Goal: Information Seeking & Learning: Learn about a topic

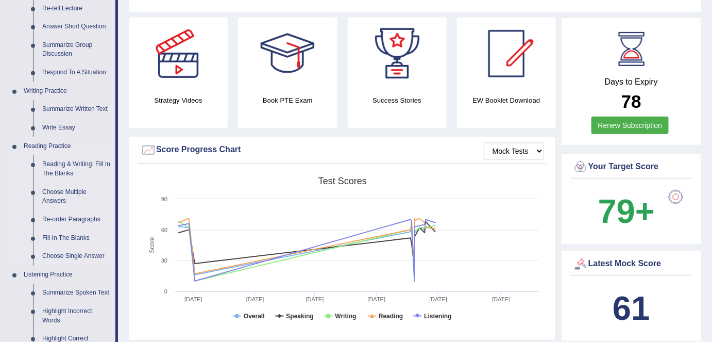
scroll to position [199, 0]
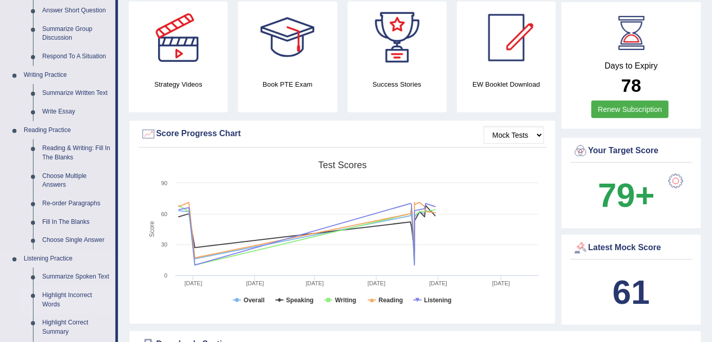
drag, startPoint x: 84, startPoint y: 285, endPoint x: 81, endPoint y: 278, distance: 6.7
click at [84, 284] on link "Summarize Spoken Text" at bounding box center [77, 276] width 78 height 19
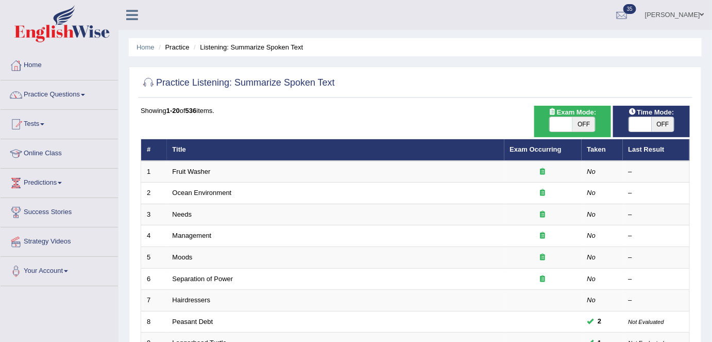
click at [592, 123] on span "OFF" at bounding box center [584, 124] width 23 height 14
checkbox input "true"
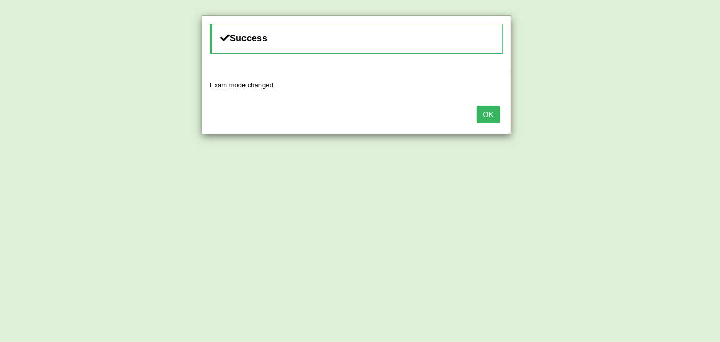
click at [488, 112] on button "OK" at bounding box center [488, 115] width 24 height 18
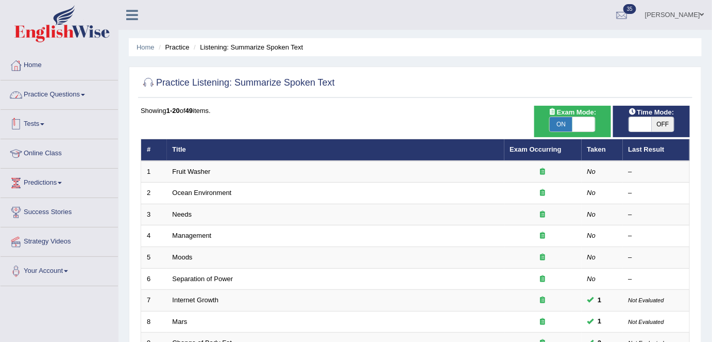
click at [60, 77] on li "Home" at bounding box center [60, 65] width 118 height 29
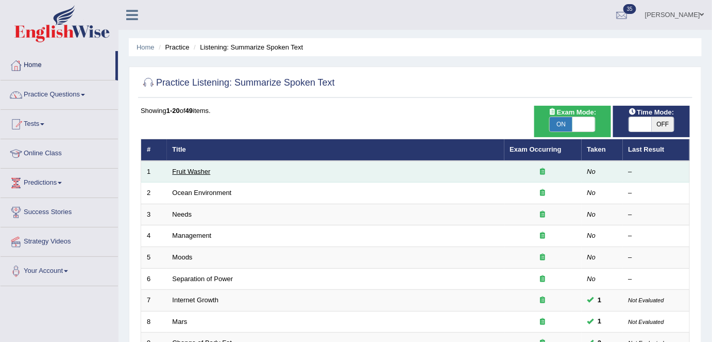
click at [192, 170] on link "Fruit Washer" at bounding box center [192, 172] width 38 height 8
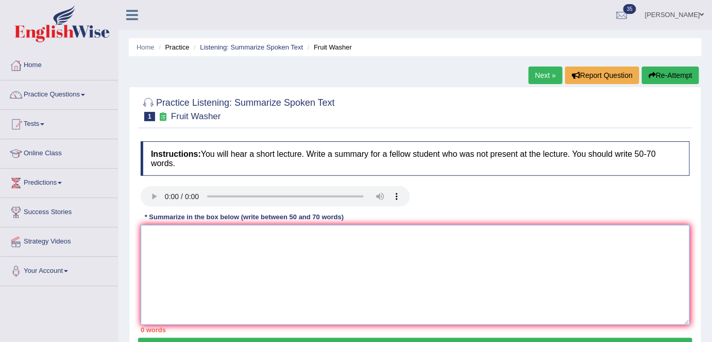
click at [185, 259] on textarea at bounding box center [415, 275] width 549 height 100
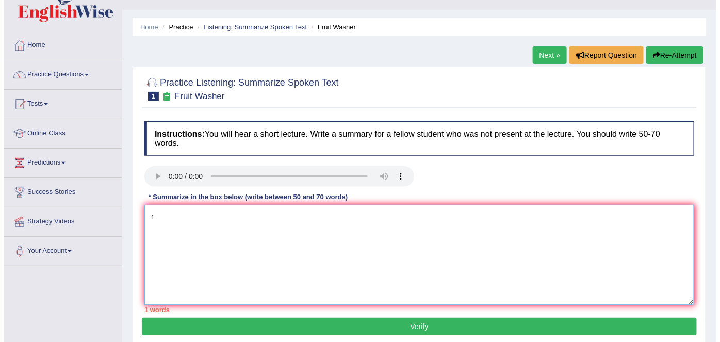
scroll to position [21, 0]
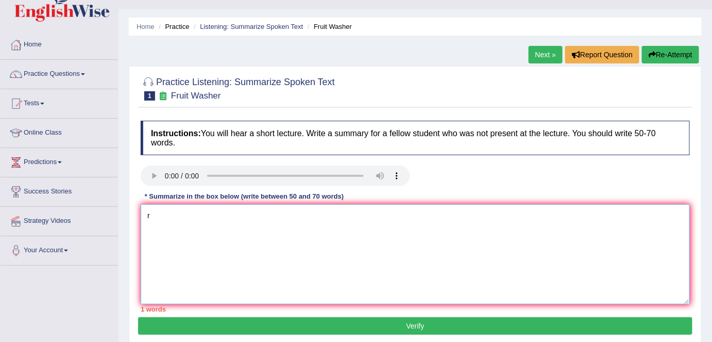
type textarea "r"
click at [305, 315] on div "Instructions: You will hear a short lecture. Write a summary for a fellow stude…" at bounding box center [415, 216] width 555 height 202
click at [304, 321] on button "Verify" at bounding box center [415, 326] width 555 height 18
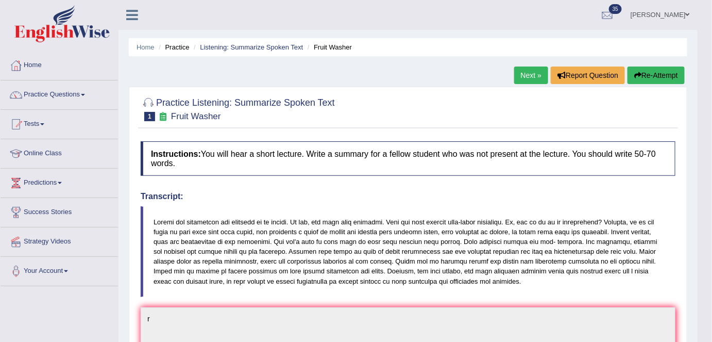
scroll to position [0, 0]
click at [70, 76] on link "Home" at bounding box center [60, 64] width 118 height 26
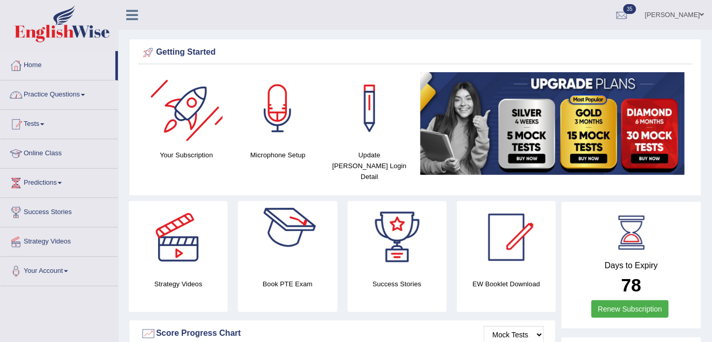
drag, startPoint x: 56, startPoint y: 96, endPoint x: 60, endPoint y: 102, distance: 7.0
click at [56, 96] on link "Practice Questions" at bounding box center [60, 93] width 118 height 26
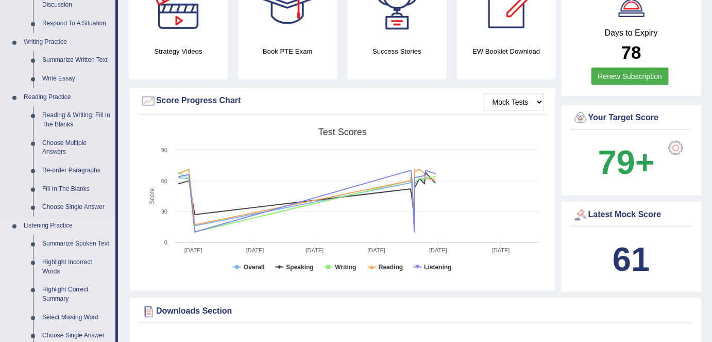
scroll to position [232, 0]
click at [76, 242] on link "Summarize Spoken Text" at bounding box center [77, 244] width 78 height 19
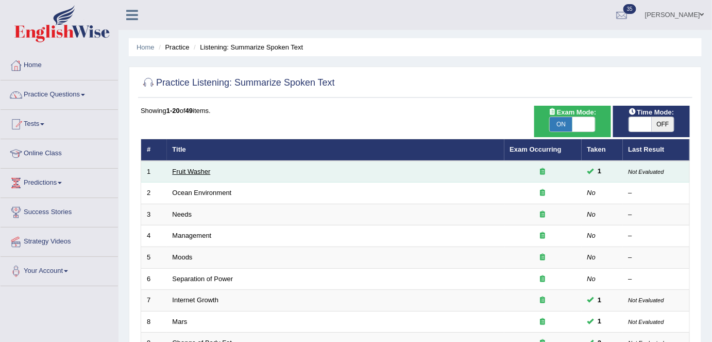
click at [190, 172] on link "Fruit Washer" at bounding box center [192, 172] width 38 height 8
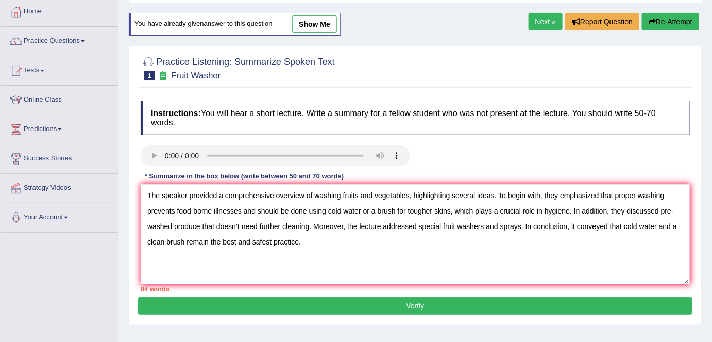
scroll to position [58, 0]
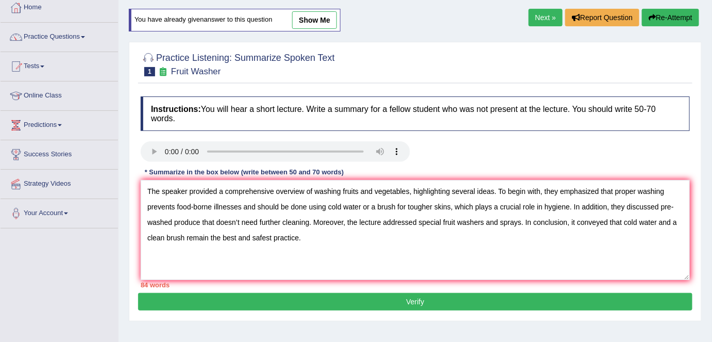
drag, startPoint x: 496, startPoint y: 189, endPoint x: 414, endPoint y: 187, distance: 81.4
click at [414, 187] on textarea "The speaker provided a comprehensive overview of washing fruits and vegetables,…" at bounding box center [415, 230] width 549 height 100
drag, startPoint x: 356, startPoint y: 205, endPoint x: 267, endPoint y: 204, distance: 88.7
click at [267, 204] on textarea "The speaker provided a comprehensive overview of washing fruits and vegetables.…" at bounding box center [415, 230] width 549 height 100
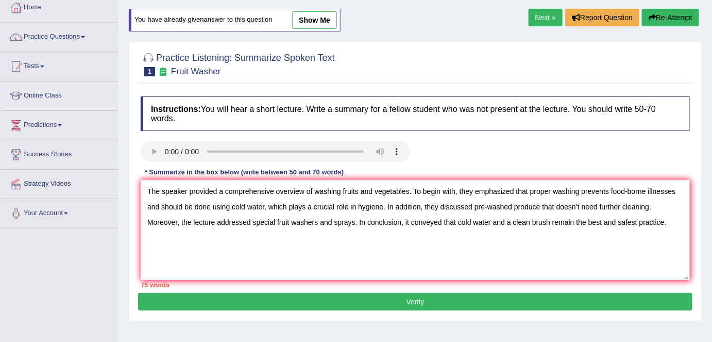
drag, startPoint x: 454, startPoint y: 221, endPoint x: 402, endPoint y: 222, distance: 52.1
click at [402, 222] on textarea "The speaker provided a comprehensive overview of washing fruits and vegetables.…" at bounding box center [415, 230] width 549 height 100
click at [404, 222] on textarea "The speaker provided a comprehensive overview of washing fruits and vegetables.…" at bounding box center [415, 230] width 549 height 100
drag, startPoint x: 404, startPoint y: 219, endPoint x: 458, endPoint y: 222, distance: 53.7
click at [458, 222] on textarea "The speaker provided a comprehensive overview of washing fruits and vegetables.…" at bounding box center [415, 230] width 549 height 100
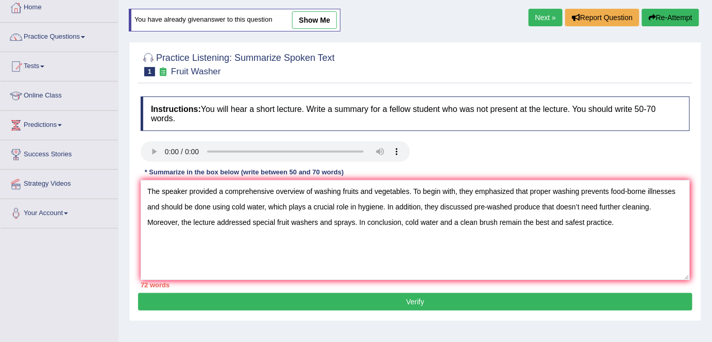
drag, startPoint x: 529, startPoint y: 190, endPoint x: 460, endPoint y: 191, distance: 68.6
click at [460, 191] on textarea "The speaker provided a comprehensive overview of washing fruits and vegetables.…" at bounding box center [415, 230] width 549 height 100
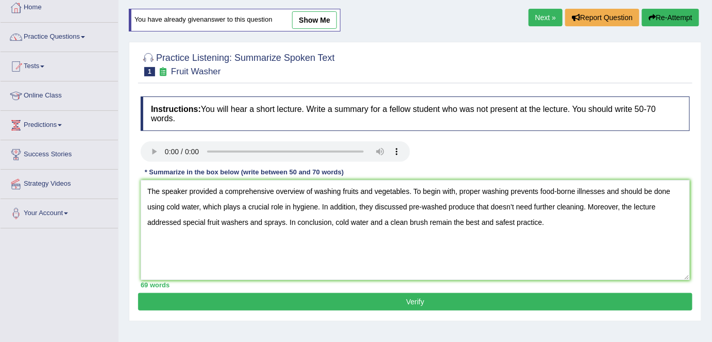
type textarea "The speaker provided a comprehensive overview of washing fruits and vegetables.…"
click at [422, 306] on button "Verify" at bounding box center [415, 302] width 555 height 18
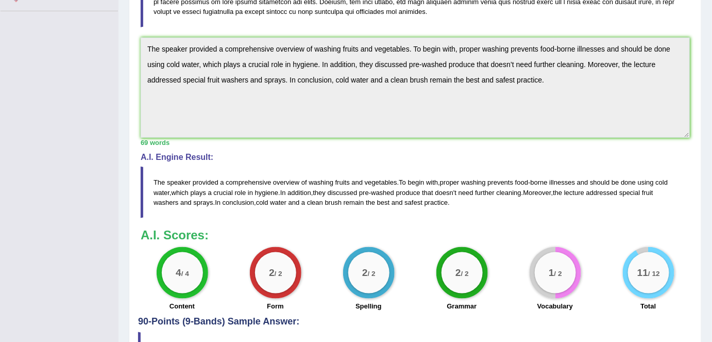
scroll to position [0, 0]
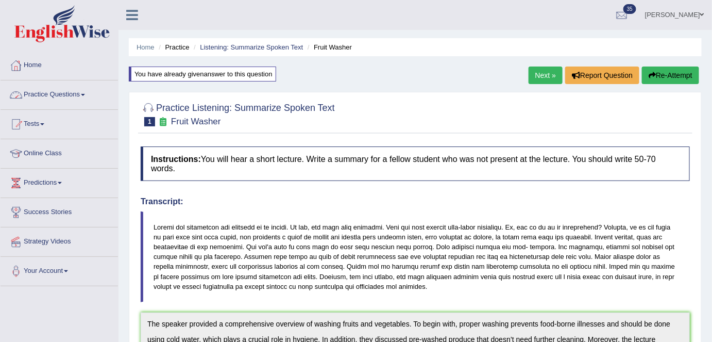
click at [34, 73] on link "Home" at bounding box center [60, 64] width 118 height 26
